Goal: Task Accomplishment & Management: Complete application form

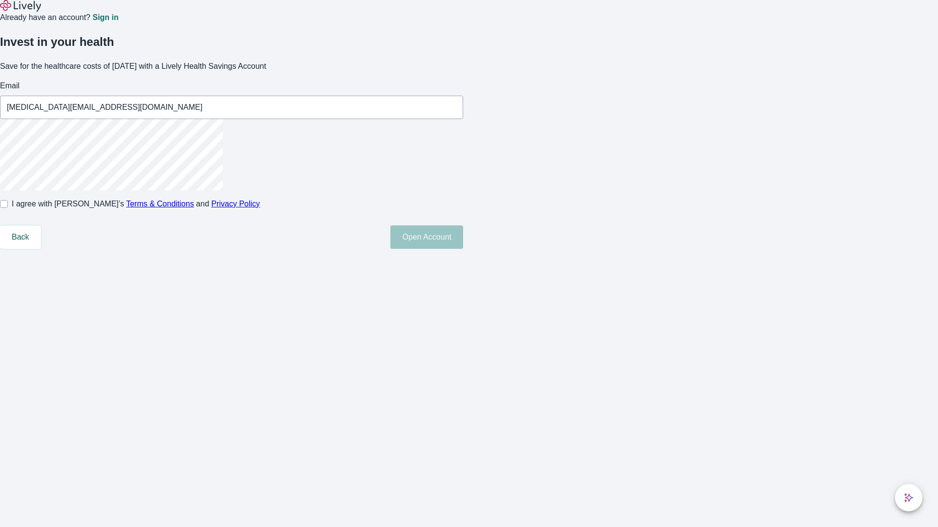
click at [8, 208] on input "I agree with Lively’s Terms & Conditions and Privacy Policy" at bounding box center [4, 204] width 8 height 8
checkbox input "true"
click at [463, 249] on button "Open Account" at bounding box center [426, 237] width 73 height 23
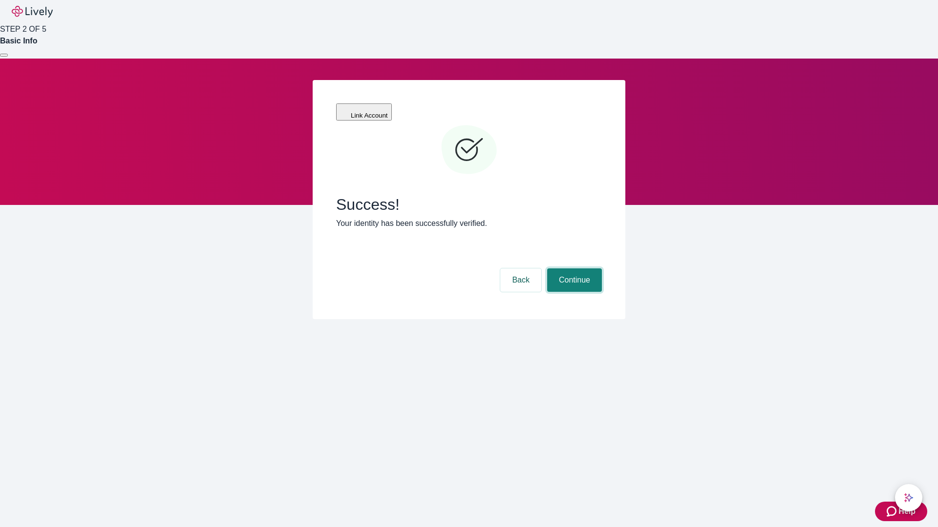
click at [573, 269] on button "Continue" at bounding box center [574, 280] width 55 height 23
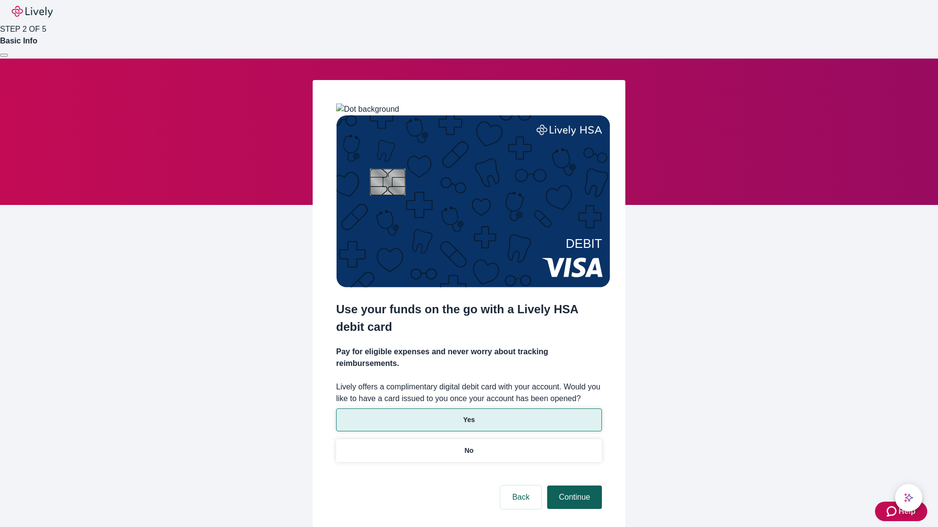
click at [468, 446] on p "No" at bounding box center [468, 451] width 9 height 10
click at [573, 486] on button "Continue" at bounding box center [574, 497] width 55 height 23
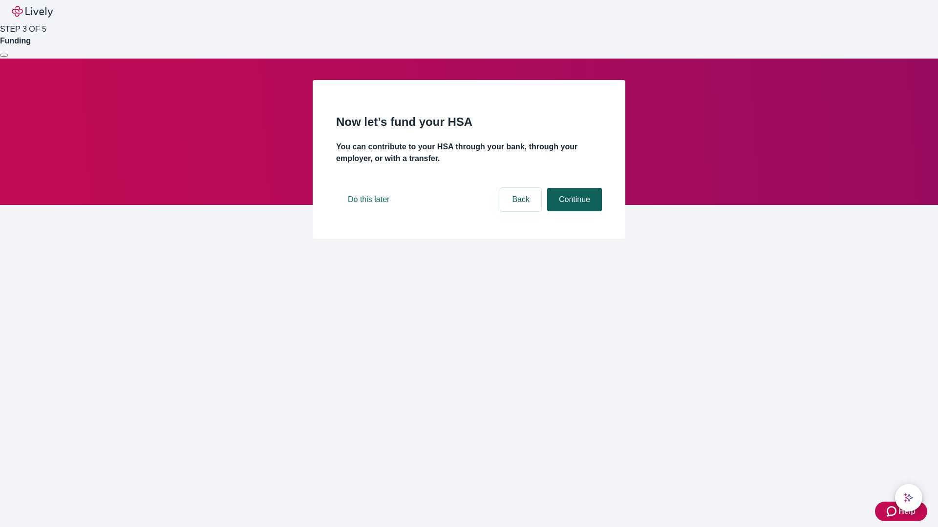
click at [573, 211] on button "Continue" at bounding box center [574, 199] width 55 height 23
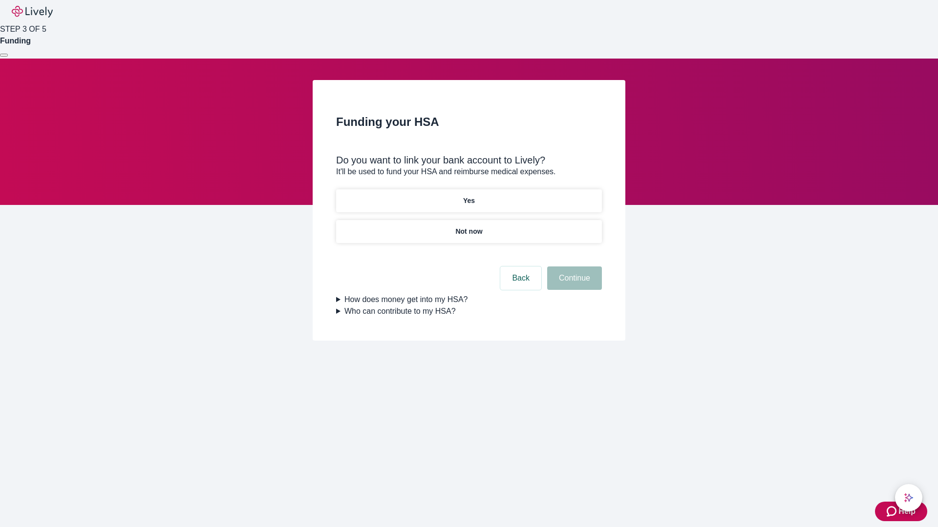
click at [468, 227] on p "Not now" at bounding box center [468, 232] width 27 height 10
click at [573, 284] on button "Continue" at bounding box center [574, 278] width 55 height 23
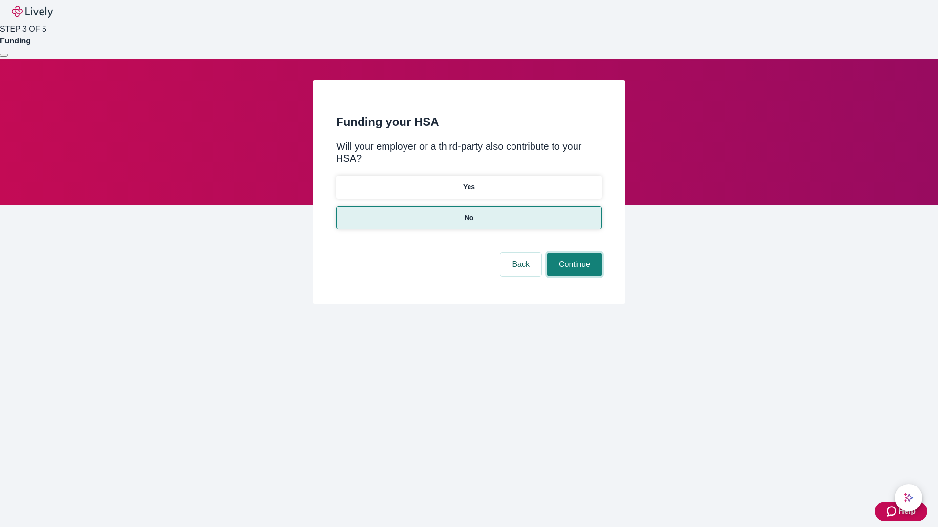
click at [573, 253] on button "Continue" at bounding box center [574, 264] width 55 height 23
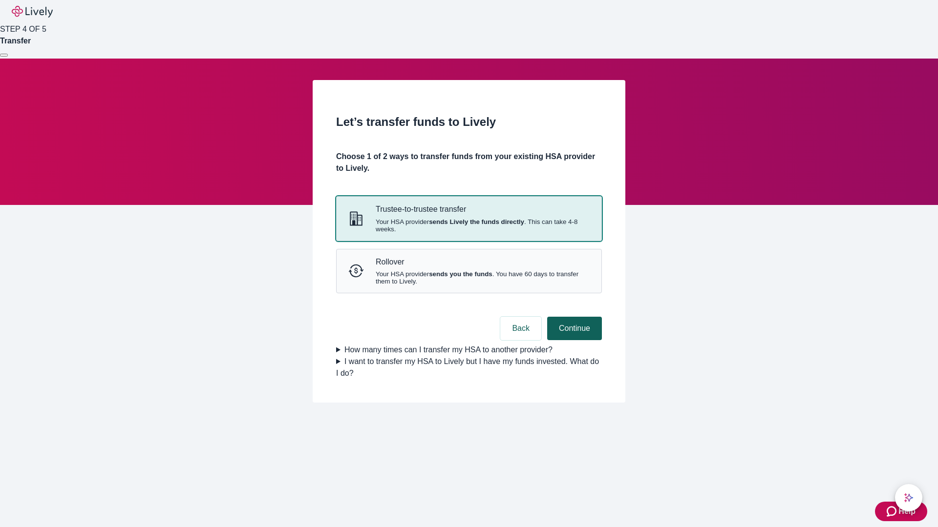
click at [468, 226] on strong "sends Lively the funds directly" at bounding box center [476, 221] width 95 height 7
click at [573, 340] on button "Continue" at bounding box center [574, 328] width 55 height 23
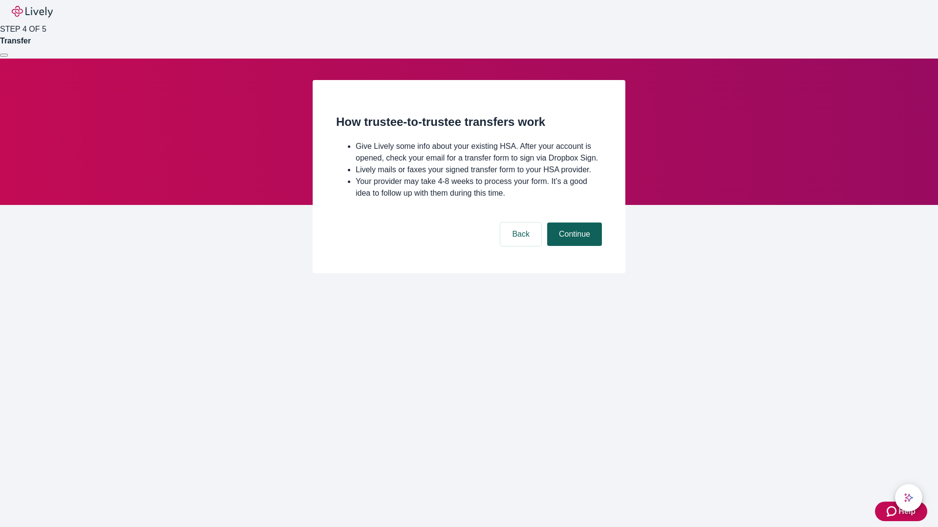
click at [573, 246] on button "Continue" at bounding box center [574, 234] width 55 height 23
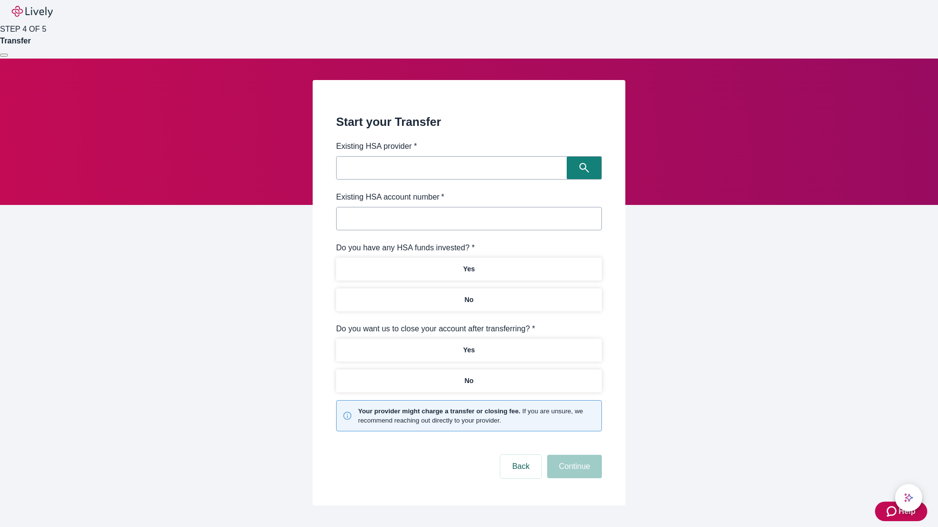
type input "Other"
